Goal: Task Accomplishment & Management: Use online tool/utility

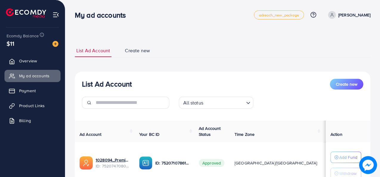
click at [43, 105] on span "Product Links" at bounding box center [32, 106] width 26 height 6
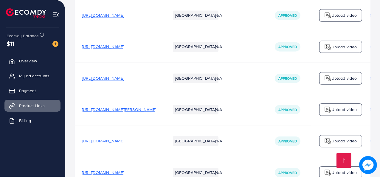
scroll to position [690, 0]
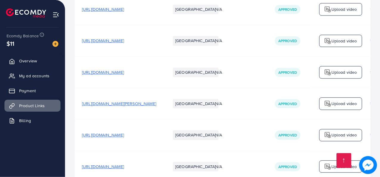
drag, startPoint x: 236, startPoint y: 148, endPoint x: 292, endPoint y: 150, distance: 55.8
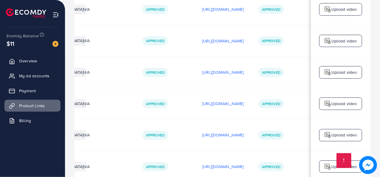
scroll to position [0, 206]
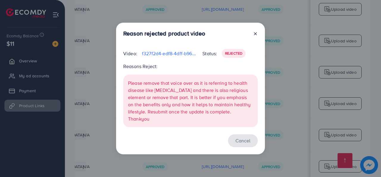
click at [247, 140] on button "Cancel" at bounding box center [243, 140] width 30 height 13
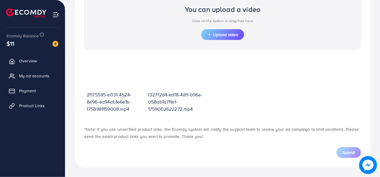
scroll to position [213, 0]
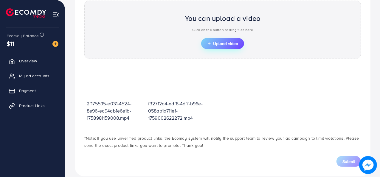
click at [231, 41] on span "Upload video" at bounding box center [222, 43] width 31 height 4
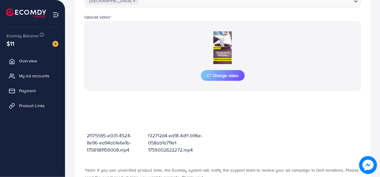
scroll to position [232, 0]
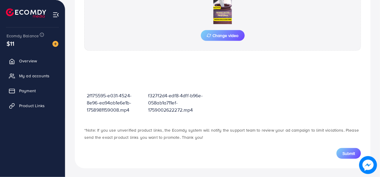
drag, startPoint x: 354, startPoint y: 148, endPoint x: 340, endPoint y: 128, distance: 24.6
click at [353, 148] on button "Submit" at bounding box center [348, 153] width 24 height 11
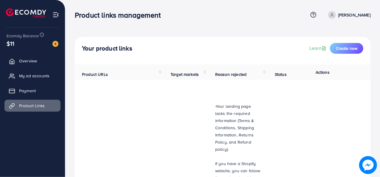
drag, startPoint x: 0, startPoint y: 0, endPoint x: 221, endPoint y: 95, distance: 240.7
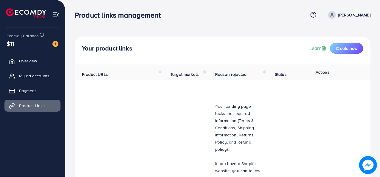
drag, startPoint x: 221, startPoint y: 95, endPoint x: 234, endPoint y: 95, distance: 13.1
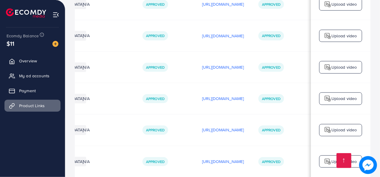
scroll to position [0, 206]
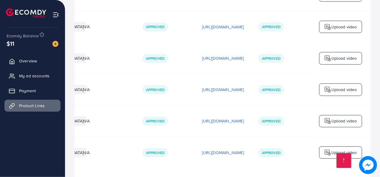
scroll to position [0, 206]
